Goal: Task Accomplishment & Management: Complete application form

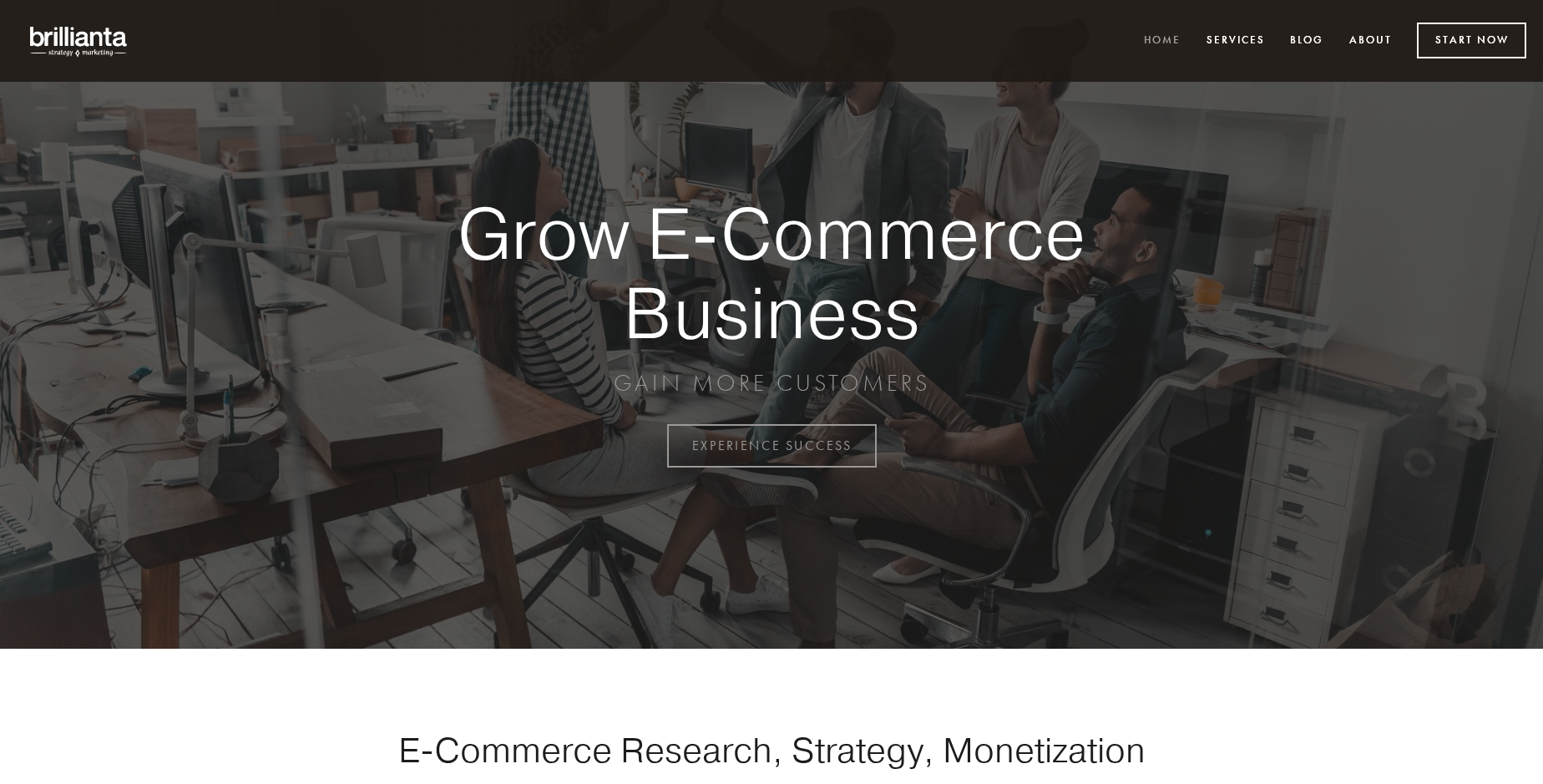
scroll to position [4375, 0]
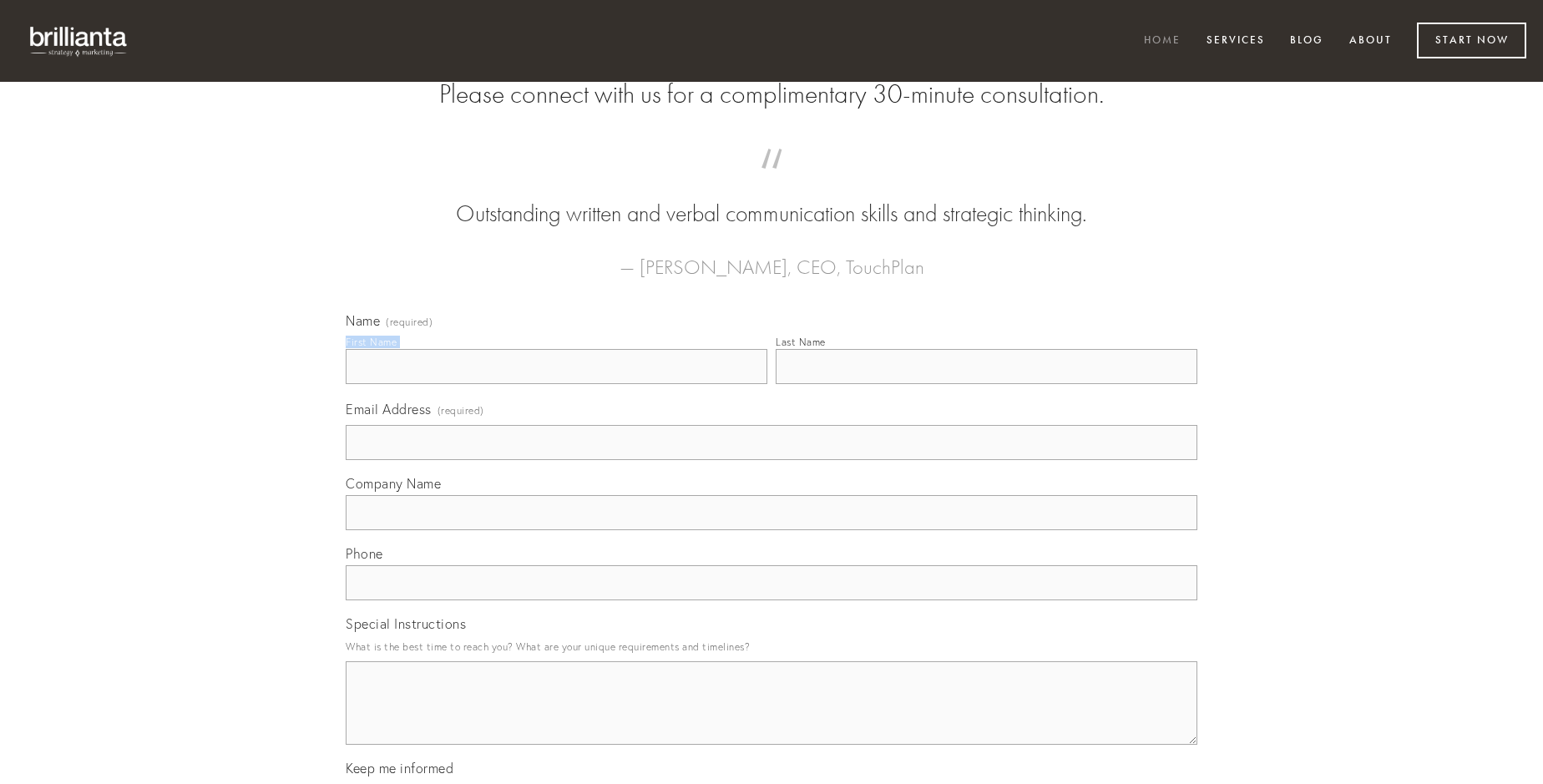
type input "[PERSON_NAME]"
click at [986, 384] on input "Last Name" at bounding box center [986, 365] width 422 height 35
type input "[PERSON_NAME]"
click at [772, 460] on input "Email Address (required)" at bounding box center [772, 441] width 852 height 35
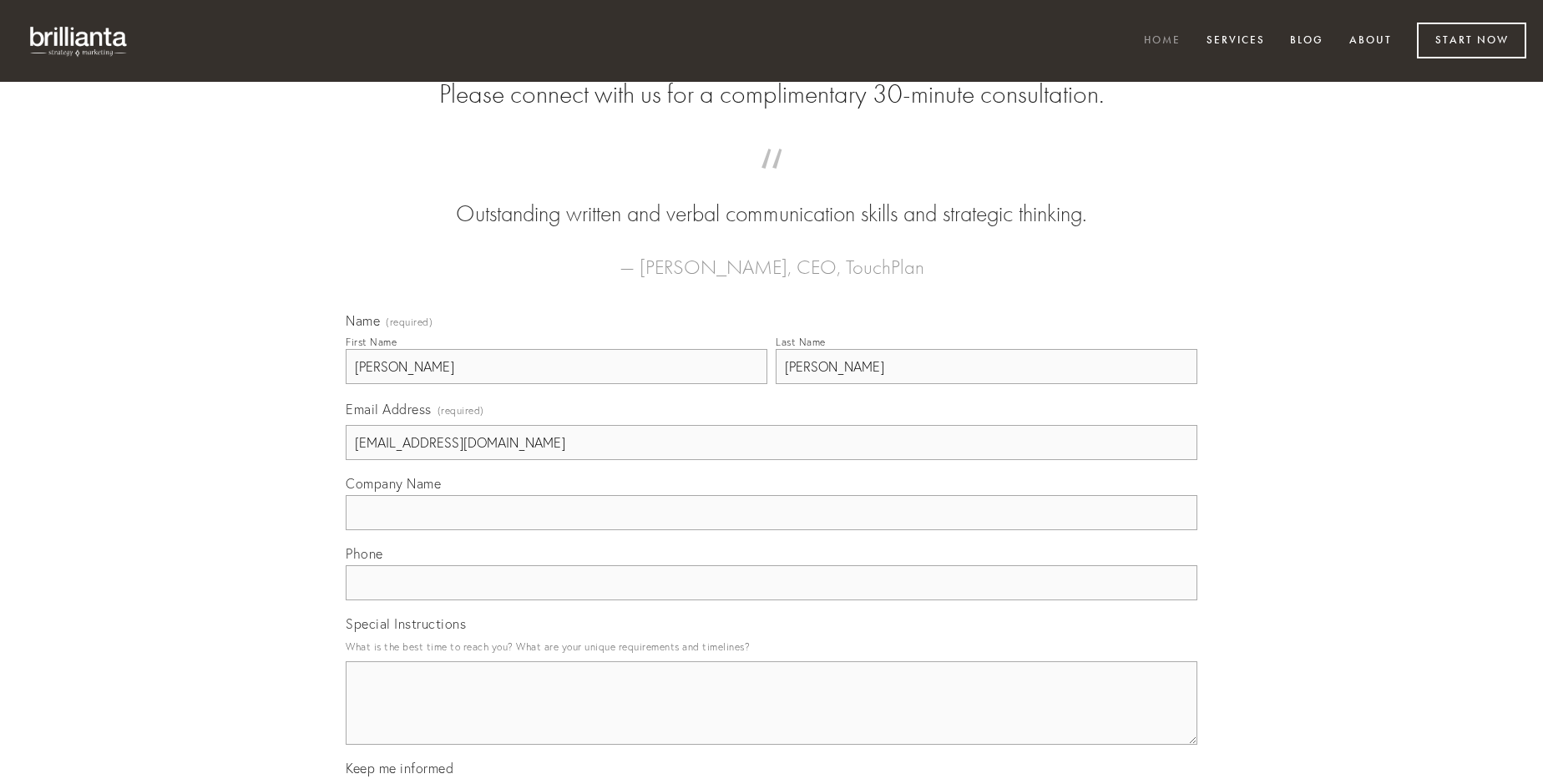
type input "[EMAIL_ADDRESS][DOMAIN_NAME]"
click at [772, 530] on input "Company Name" at bounding box center [772, 512] width 852 height 35
type input "auctor"
click at [772, 600] on input "text" at bounding box center [772, 582] width 852 height 35
click at [772, 718] on textarea "Special Instructions" at bounding box center [772, 703] width 852 height 83
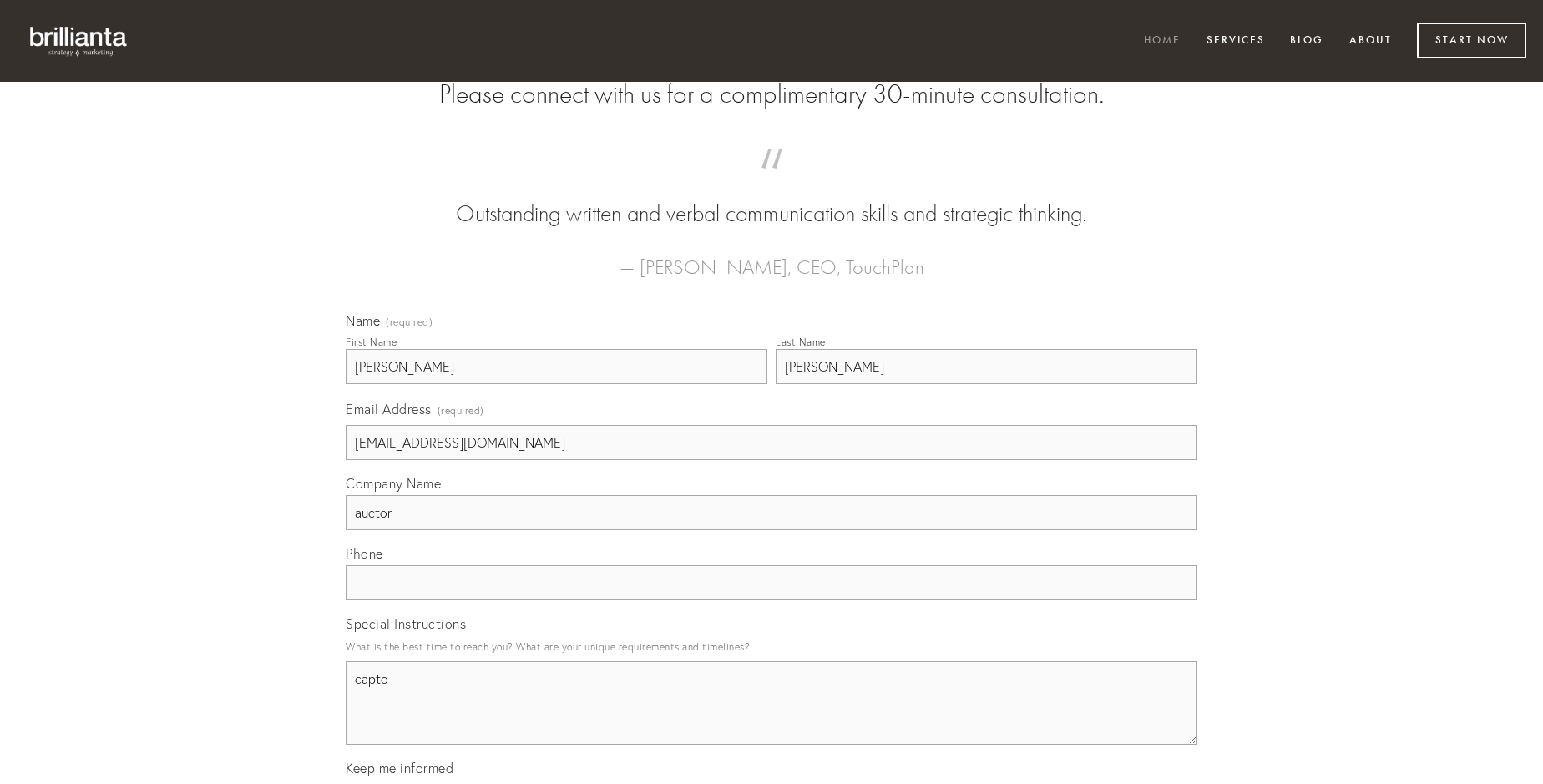
type textarea "capto"
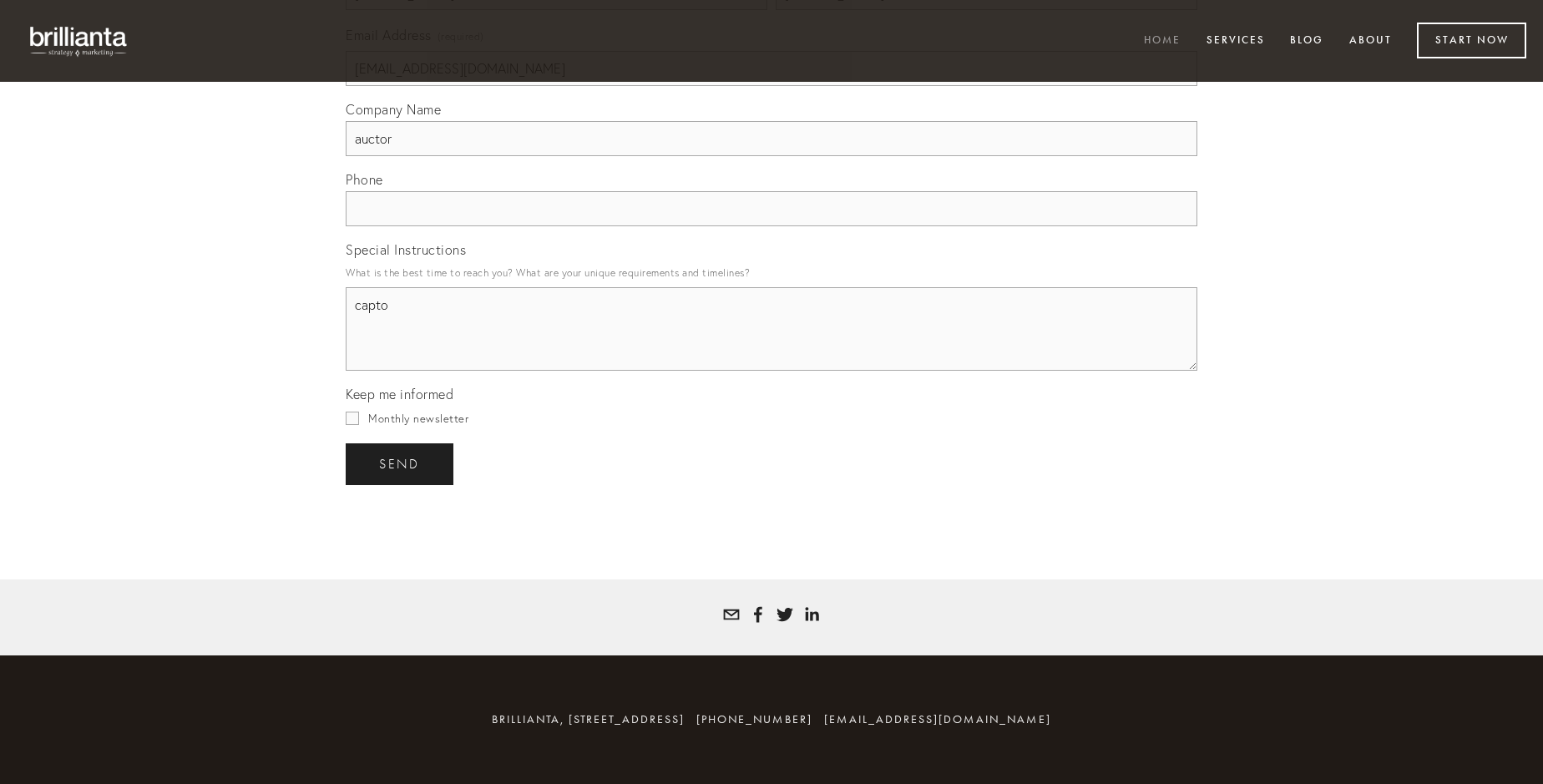
click at [401, 463] on span "send" at bounding box center [399, 463] width 41 height 15
